Goal: Task Accomplishment & Management: Manage account settings

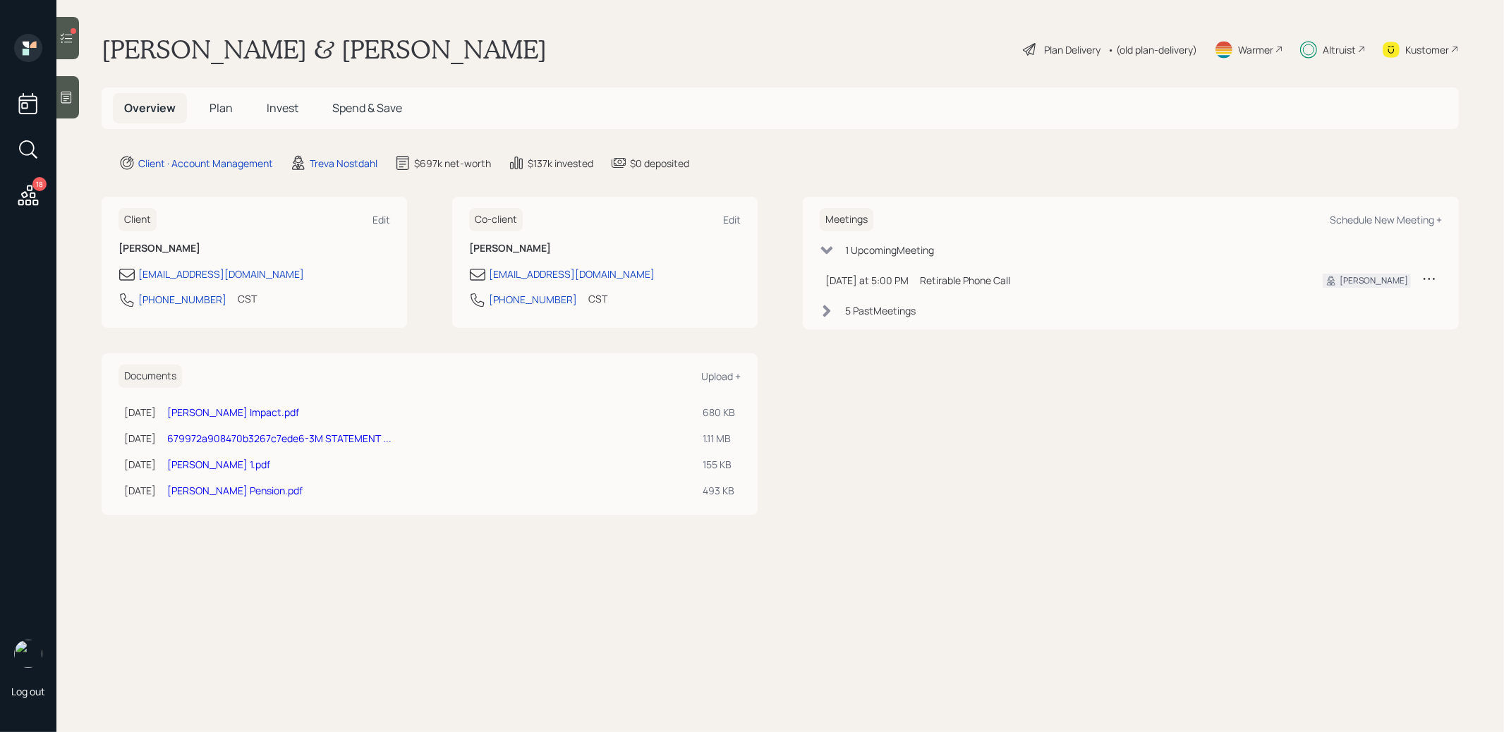
click at [221, 105] on span "Plan" at bounding box center [221, 108] width 23 height 16
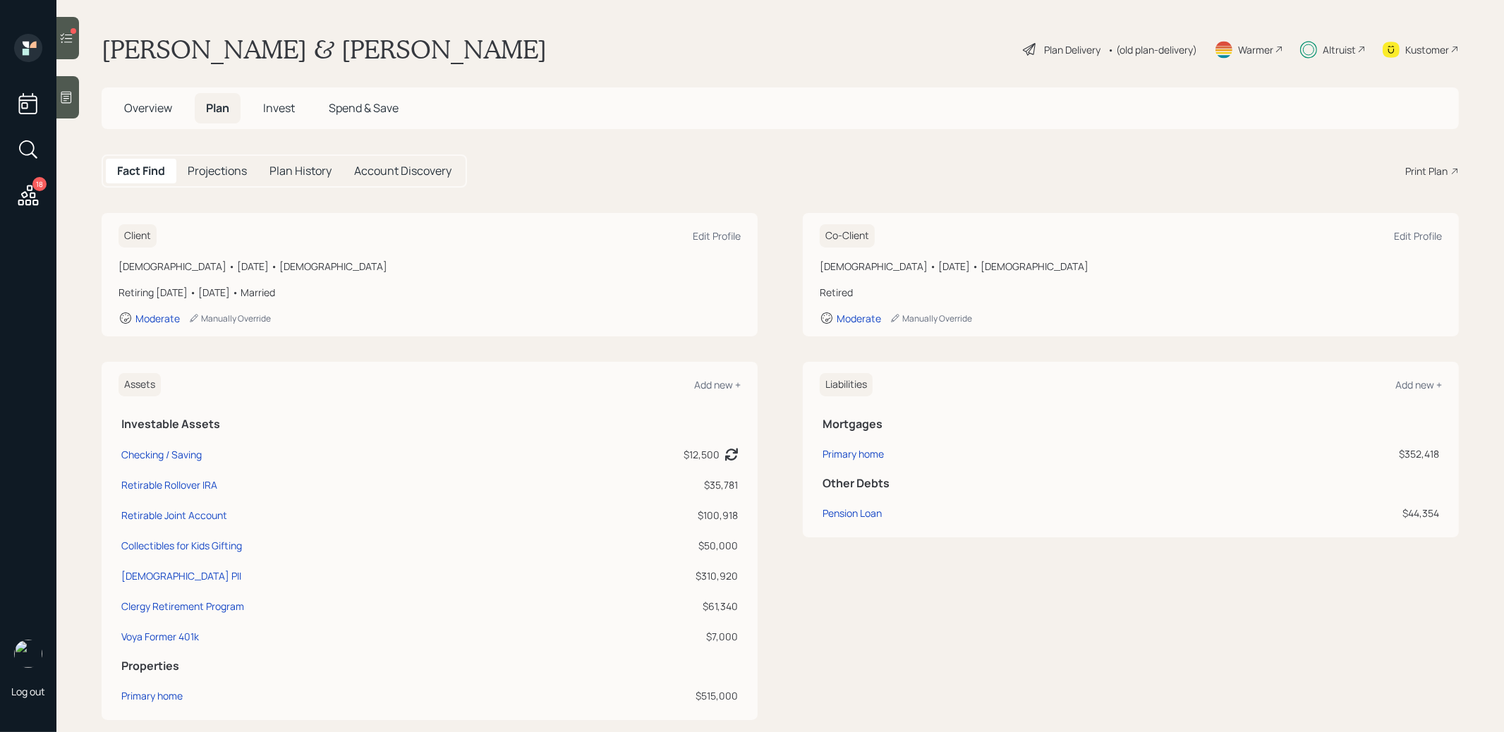
click at [282, 107] on span "Invest" at bounding box center [279, 108] width 32 height 16
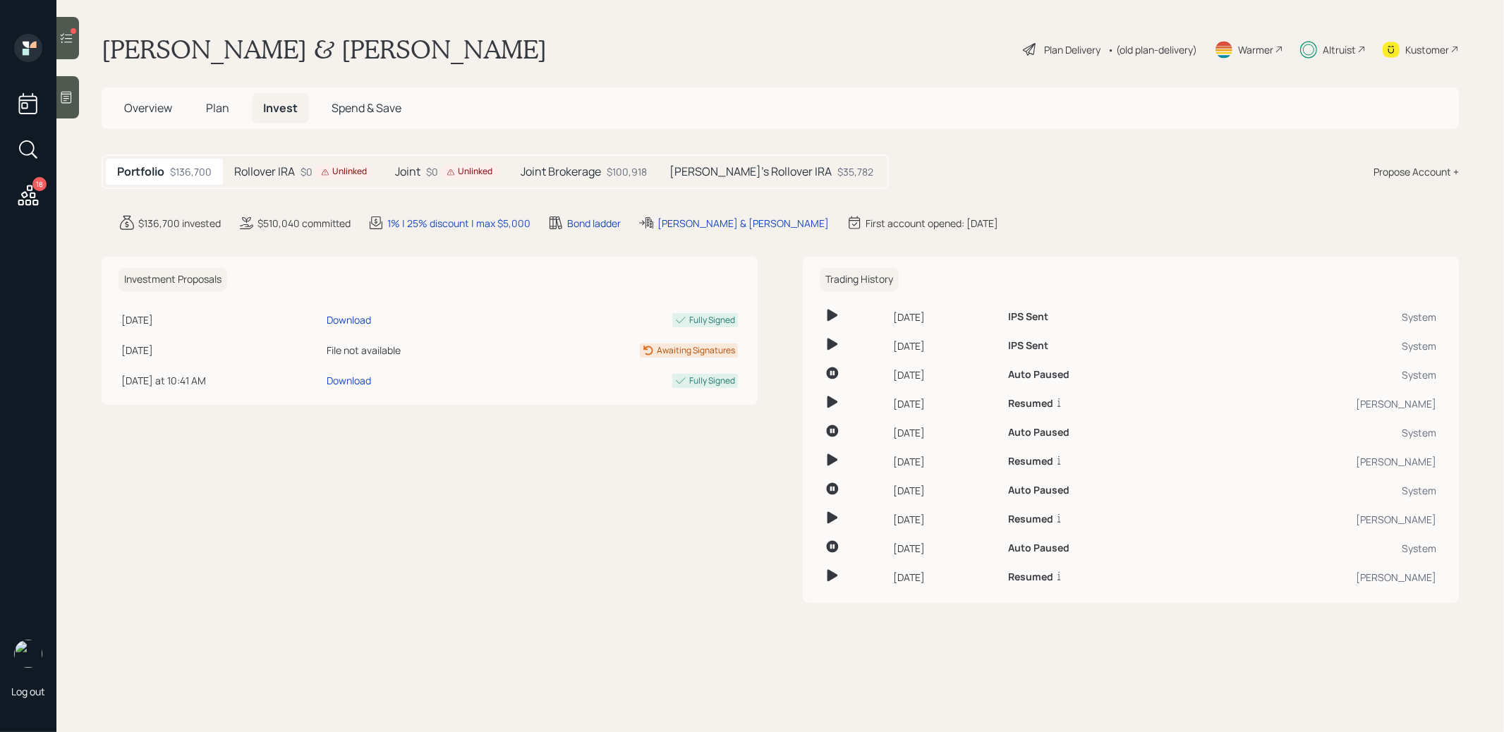
click at [270, 174] on h5 "Rollover IRA" at bounding box center [264, 171] width 61 height 13
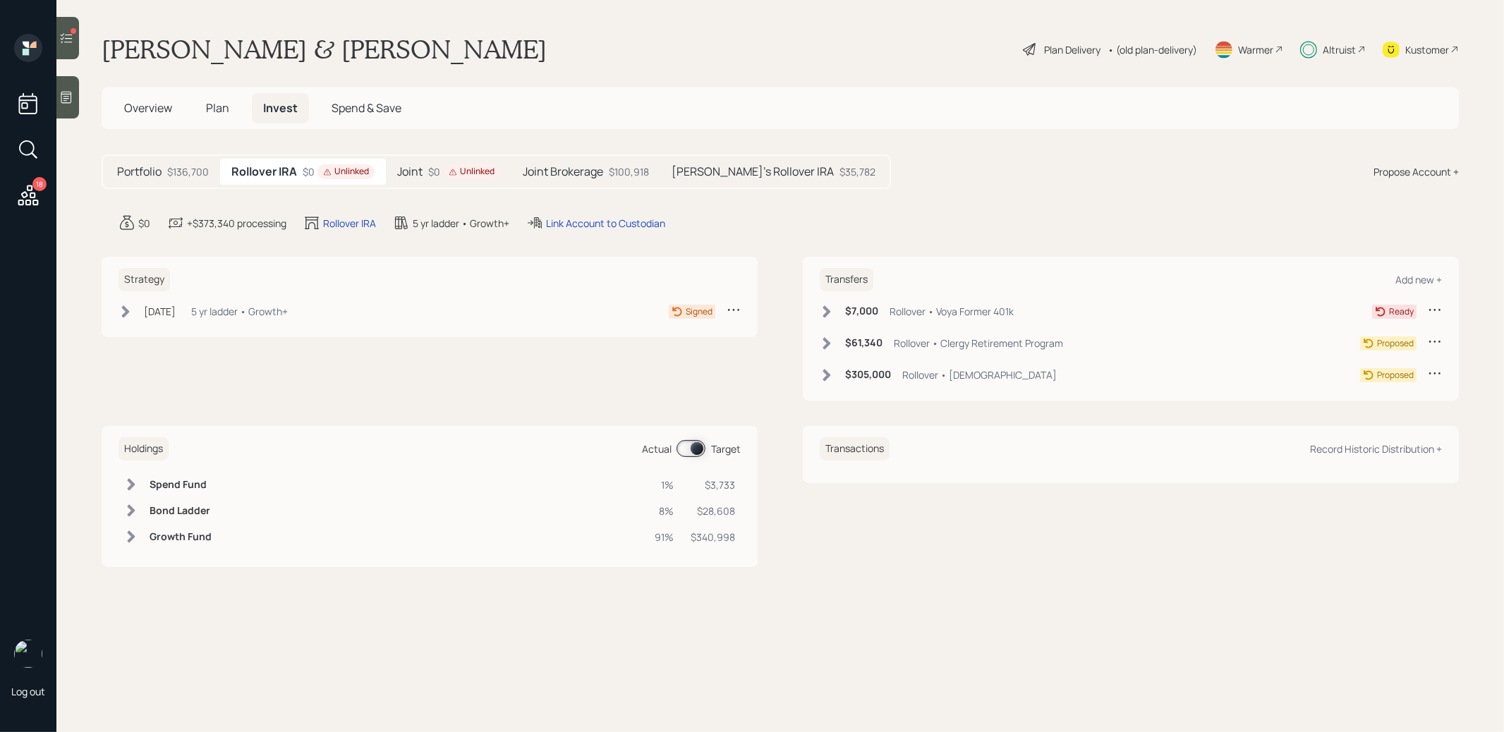
click at [125, 307] on icon at bounding box center [126, 312] width 8 height 12
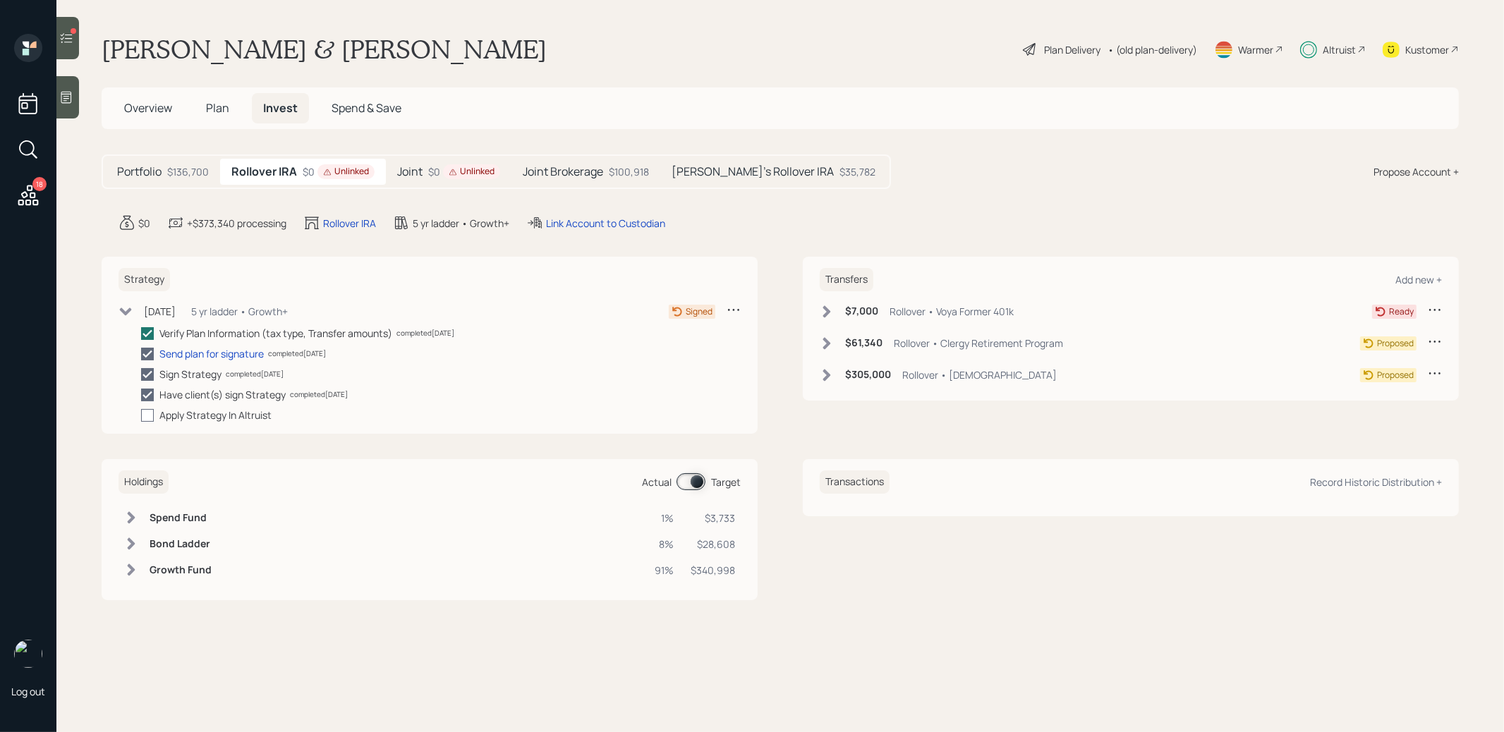
click at [148, 417] on div at bounding box center [147, 415] width 13 height 13
click at [141, 416] on input "checkbox" at bounding box center [140, 415] width 1 height 1
checkbox input "true"
